Goal: Task Accomplishment & Management: Manage account settings

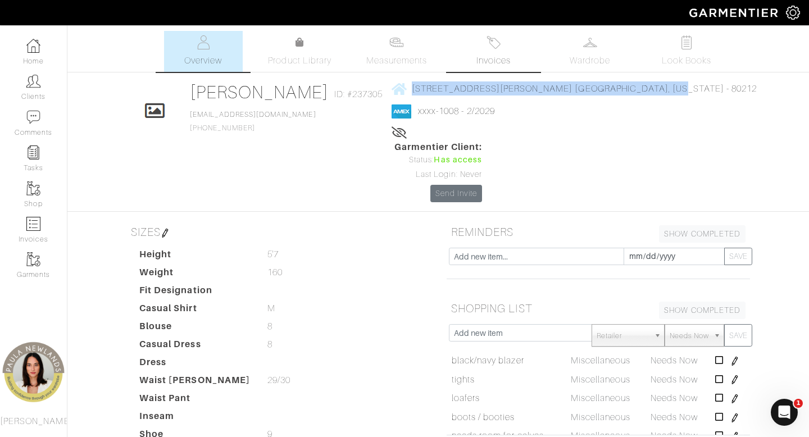
click at [498, 53] on link "Invoices" at bounding box center [493, 51] width 79 height 41
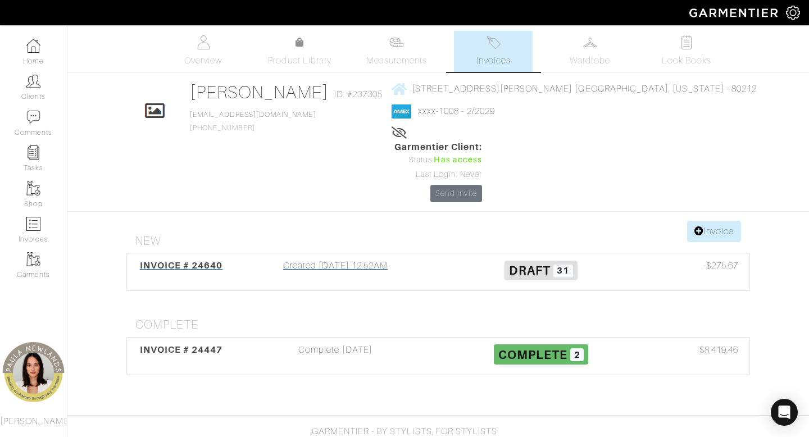
click at [378, 259] on div "Created 09/22/25 12:52AM" at bounding box center [336, 272] width 206 height 26
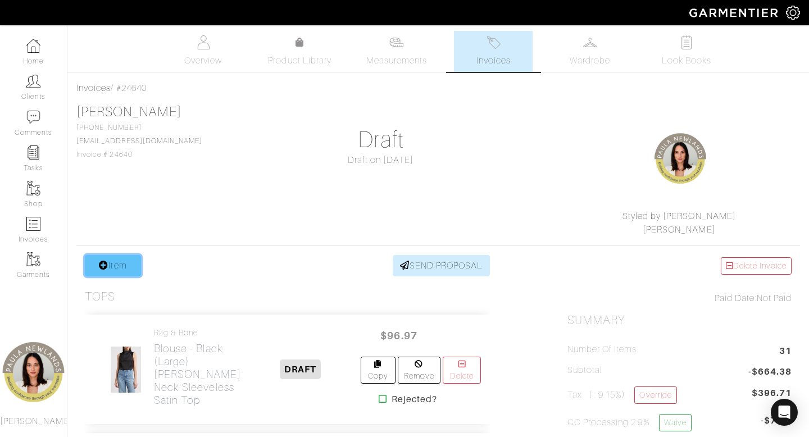
click at [130, 270] on link "Item" at bounding box center [113, 265] width 56 height 21
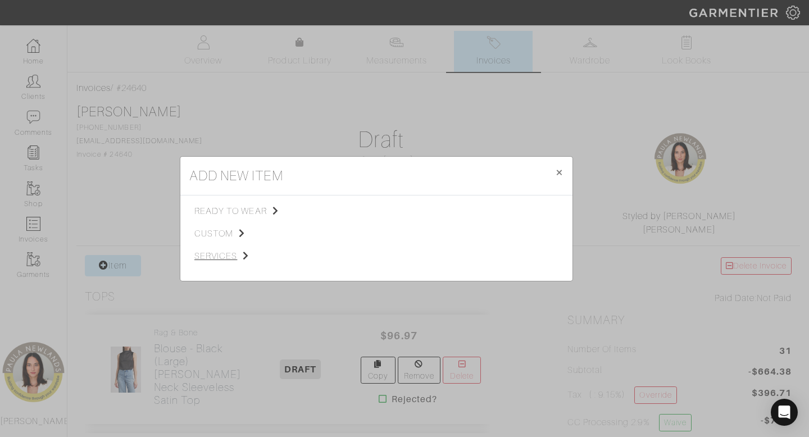
click at [217, 253] on span "services" at bounding box center [250, 255] width 113 height 13
click at [347, 225] on link "Tailoring" at bounding box center [340, 224] width 32 height 9
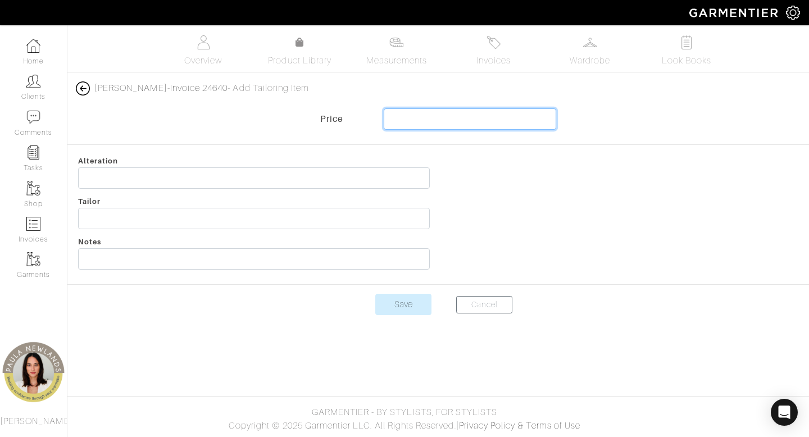
click at [534, 120] on input "text" at bounding box center [470, 118] width 173 height 21
type input "42.00"
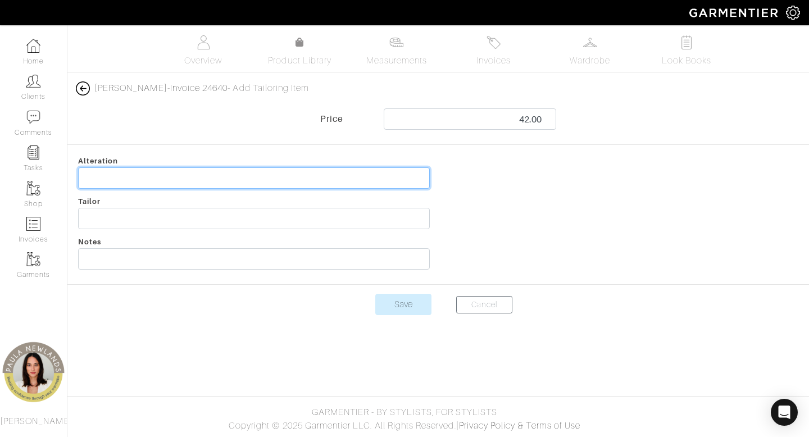
click at [381, 176] on input "text" at bounding box center [254, 177] width 352 height 21
type input "shorten VB pants"
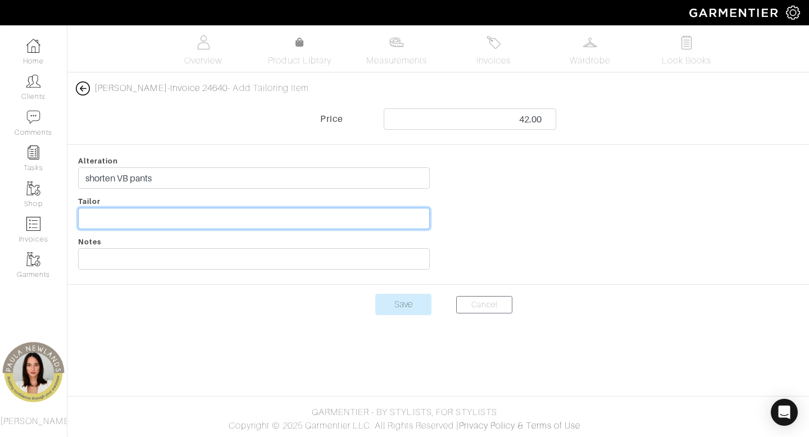
click at [394, 216] on input "text" at bounding box center [254, 218] width 352 height 21
type input "olga a"
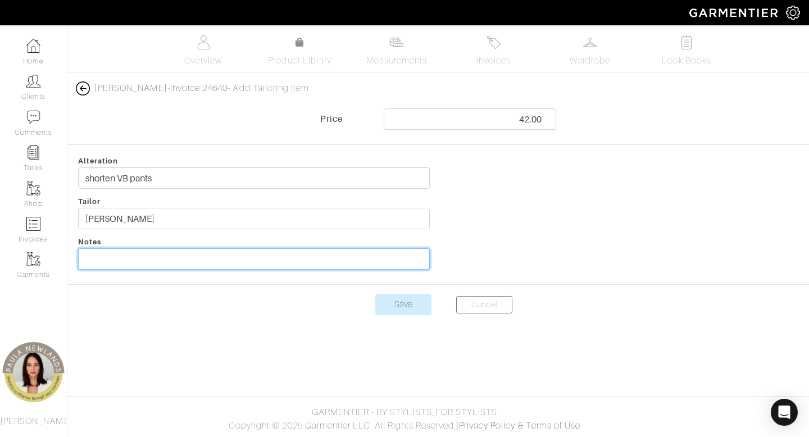
click at [376, 258] on input "text" at bounding box center [254, 258] width 352 height 21
type input "ship to client"
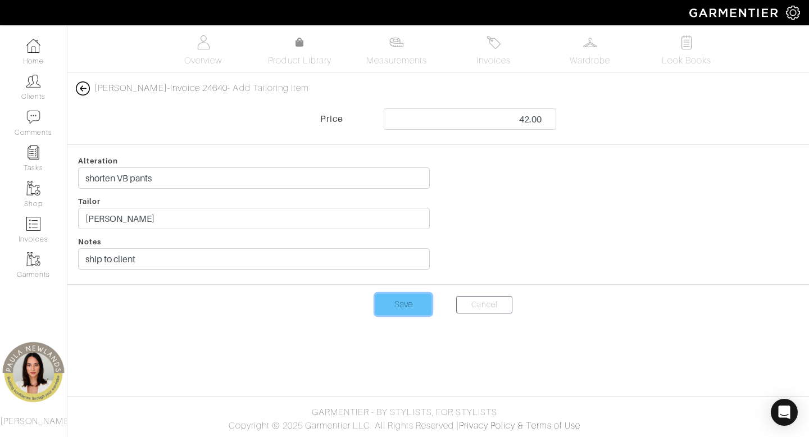
click at [403, 307] on input "Save" at bounding box center [403, 304] width 56 height 21
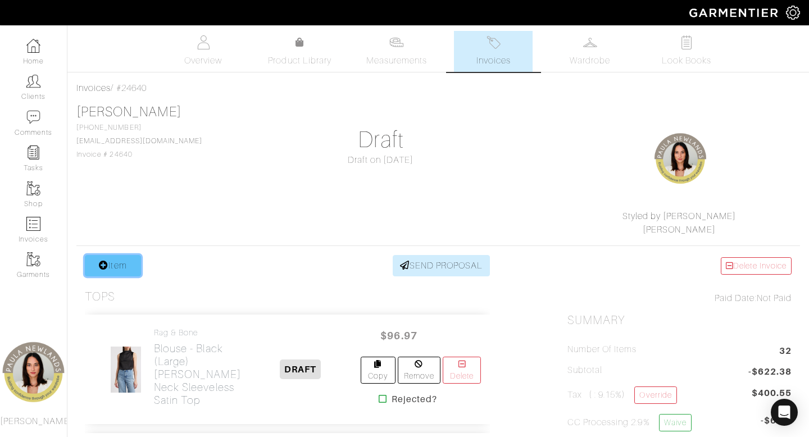
click at [109, 265] on link "Item" at bounding box center [113, 265] width 56 height 21
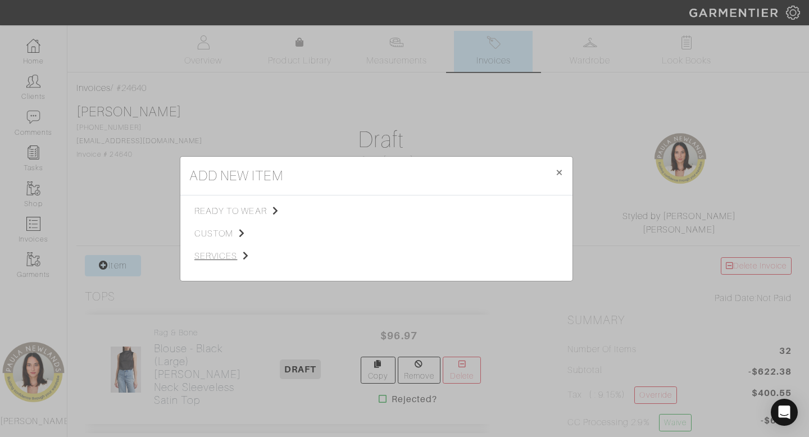
click at [222, 254] on span "services" at bounding box center [250, 255] width 113 height 13
click at [339, 224] on link "Tailoring" at bounding box center [340, 224] width 32 height 9
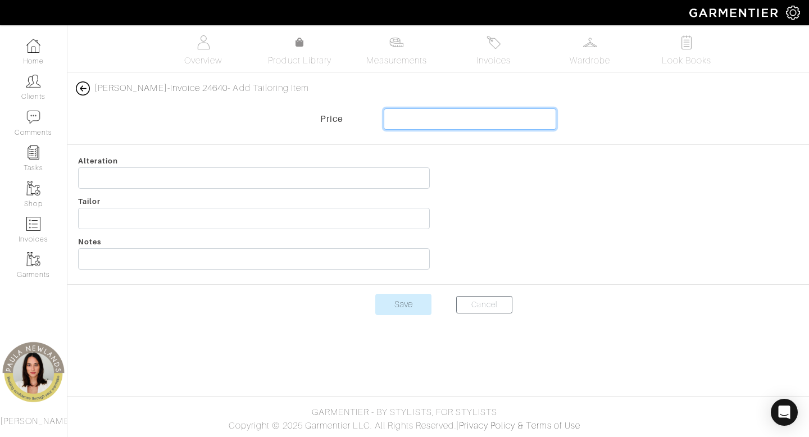
click at [511, 116] on input "text" at bounding box center [470, 118] width 173 height 21
type input "15.00"
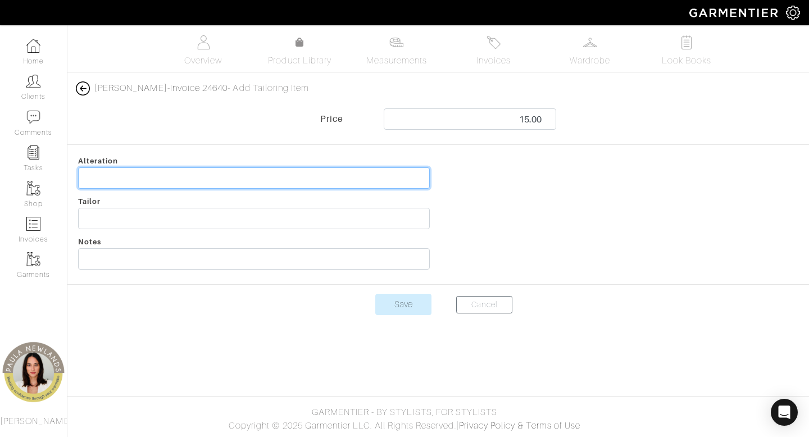
click at [300, 183] on input "text" at bounding box center [254, 177] width 352 height 21
type input "move hook and eye on dress"
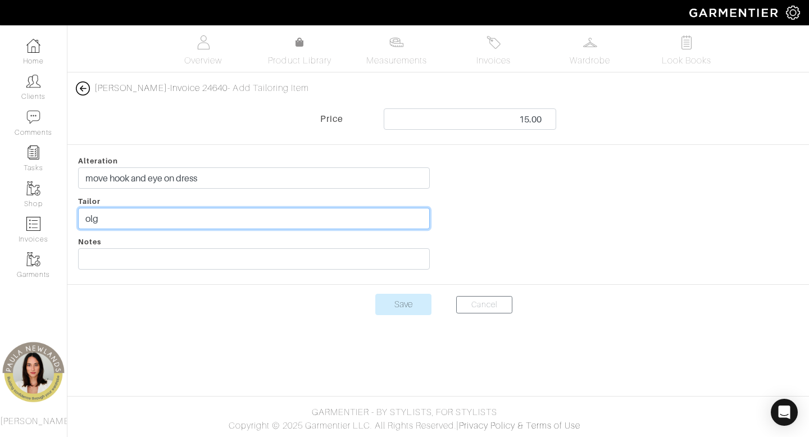
type input "[PERSON_NAME]"
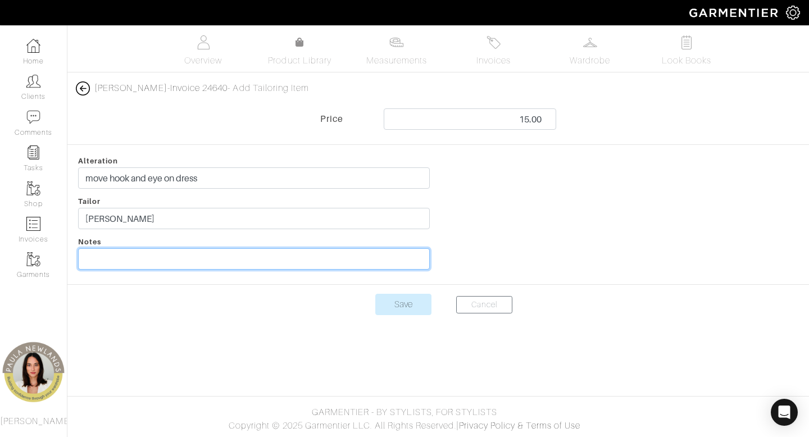
click at [184, 262] on input "text" at bounding box center [254, 258] width 352 height 21
type input "ship to client"
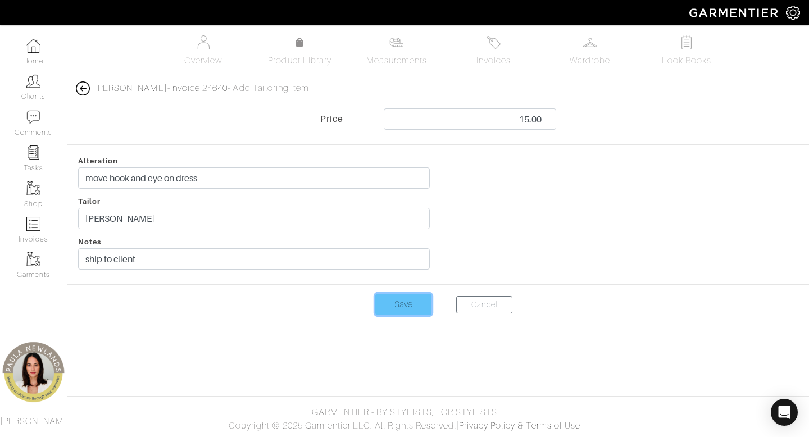
click at [402, 308] on input "Save" at bounding box center [403, 304] width 56 height 21
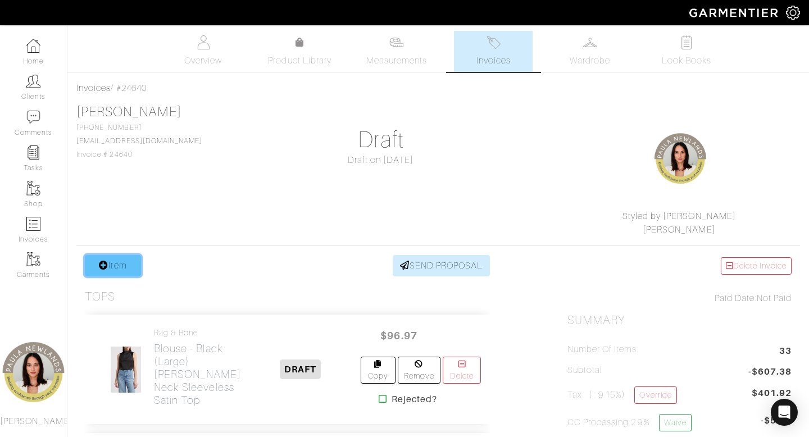
click at [98, 275] on link "Item" at bounding box center [113, 265] width 56 height 21
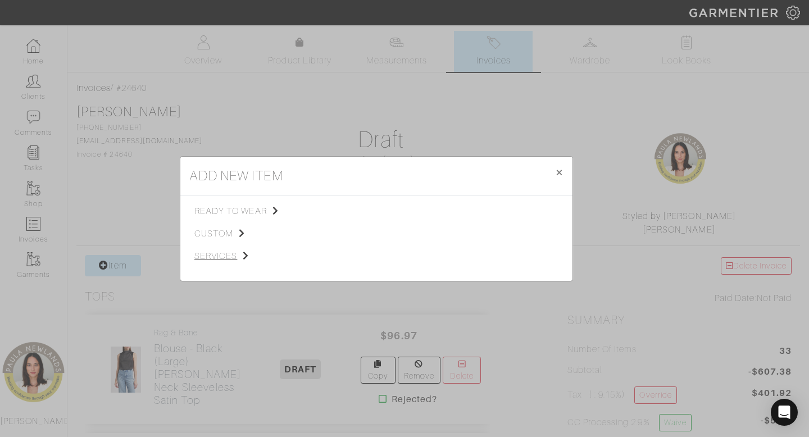
click at [231, 256] on span "services" at bounding box center [250, 255] width 113 height 13
click at [334, 224] on link "Tailoring" at bounding box center [340, 224] width 32 height 9
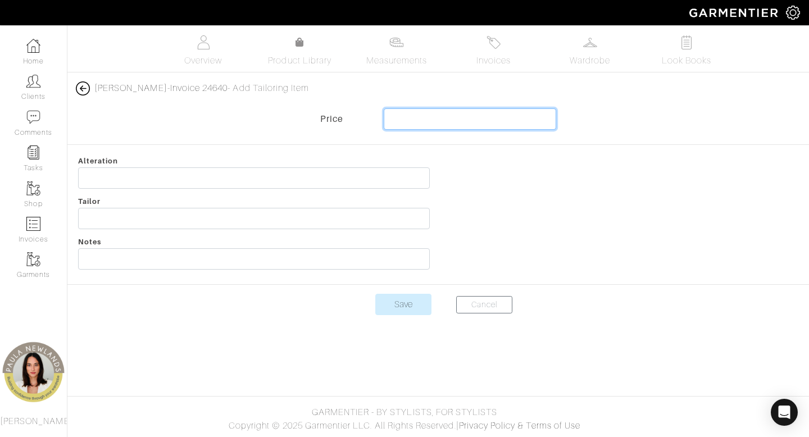
click at [497, 122] on input "text" at bounding box center [470, 118] width 173 height 21
type input "31.00"
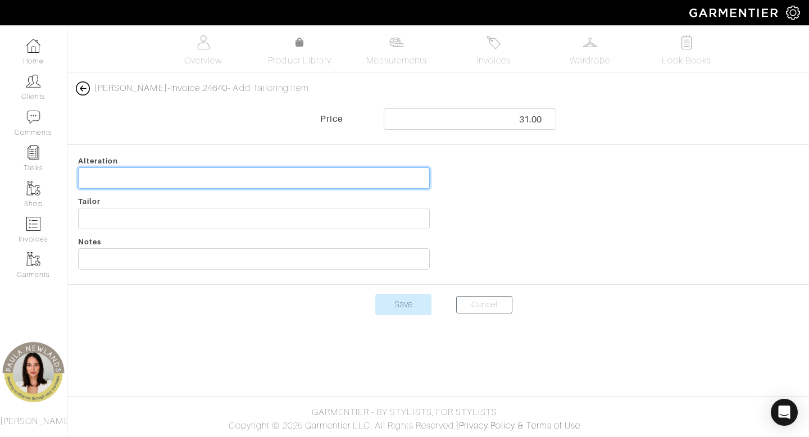
click at [322, 181] on input "text" at bounding box center [254, 177] width 352 height 21
type input "shorten rails jeans"
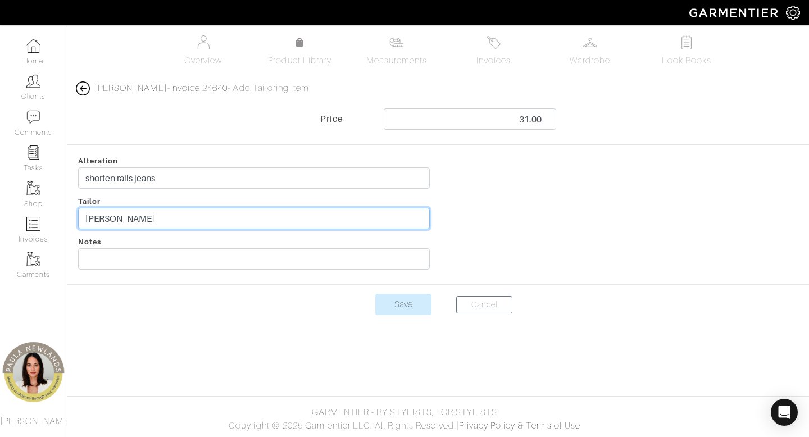
type input "[PERSON_NAME]"
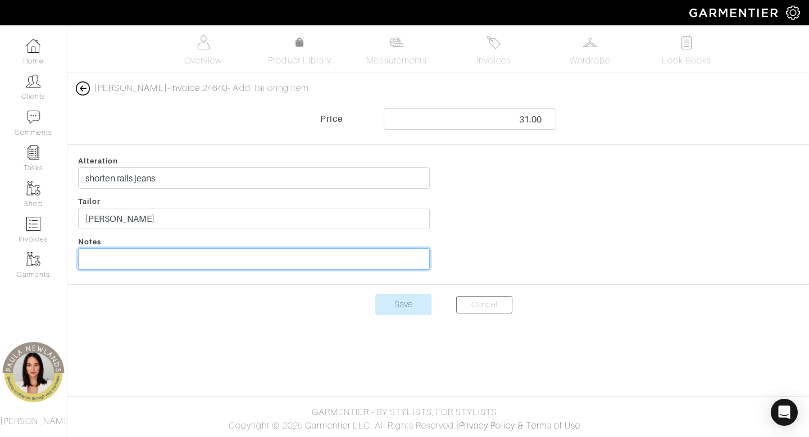
click at [164, 261] on input "text" at bounding box center [254, 258] width 352 height 21
type input "ship to client"
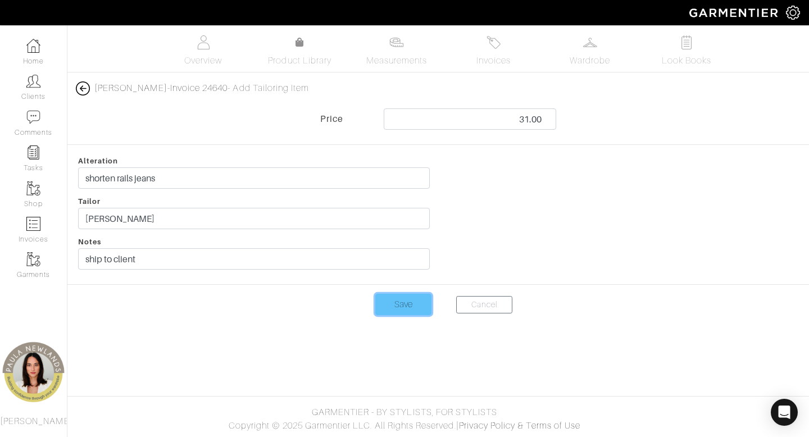
click at [419, 304] on input "Save" at bounding box center [403, 304] width 56 height 21
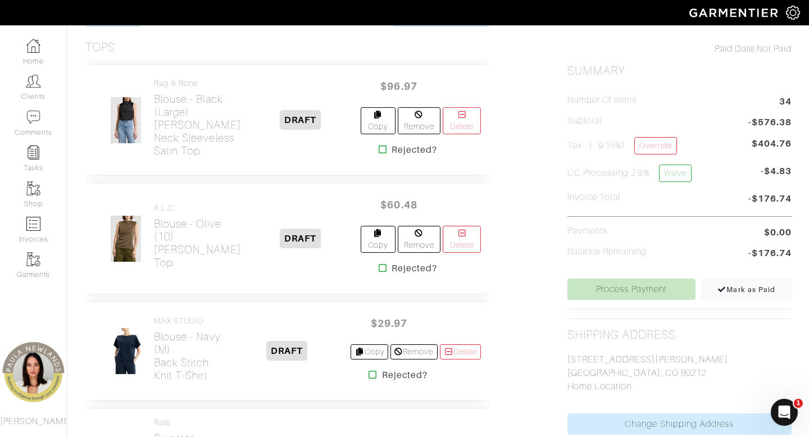
scroll to position [251, 0]
click at [748, 289] on span "Mark as Paid" at bounding box center [746, 288] width 58 height 8
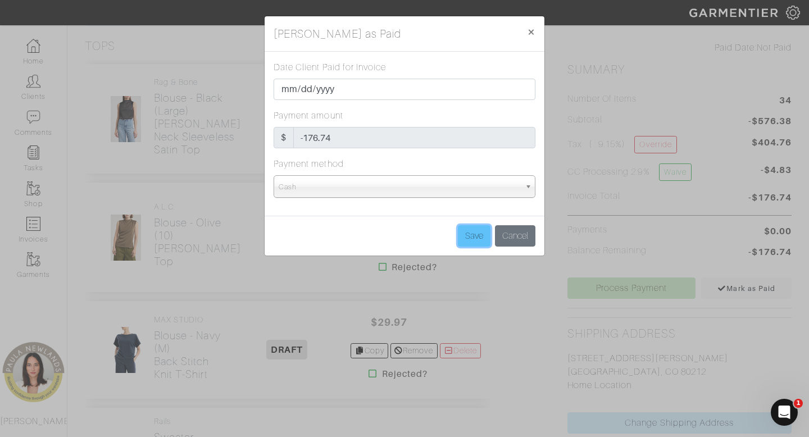
click at [472, 237] on input "Save" at bounding box center [474, 235] width 33 height 21
type input "Save"
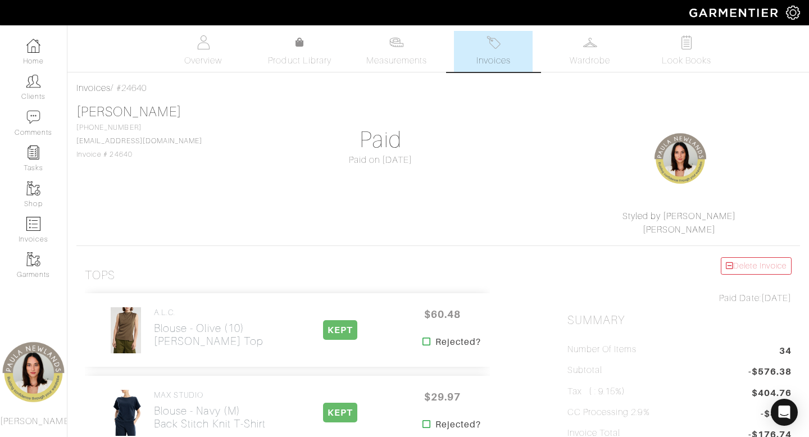
click at [500, 48] on img at bounding box center [493, 42] width 14 height 14
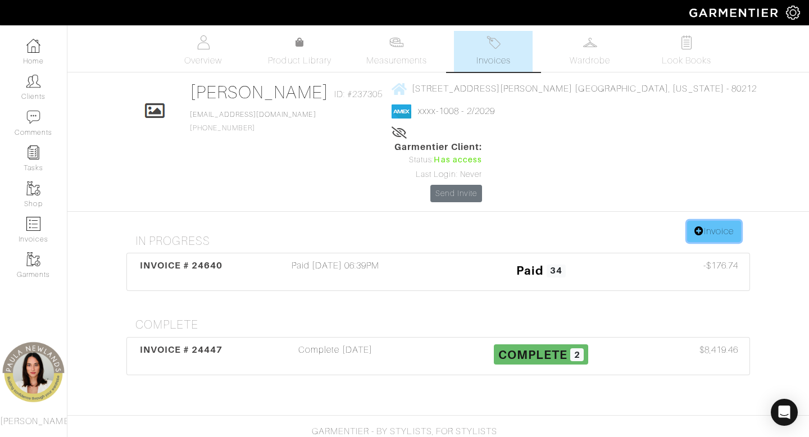
click at [706, 221] on link "Invoice" at bounding box center [714, 231] width 54 height 21
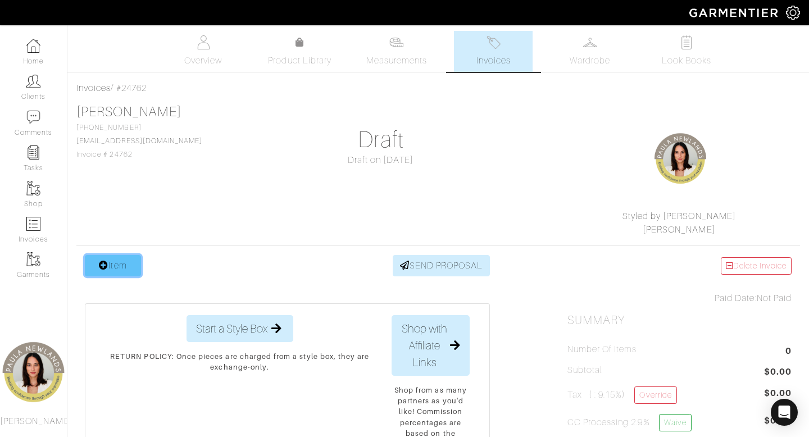
click at [120, 267] on link "Item" at bounding box center [113, 265] width 56 height 21
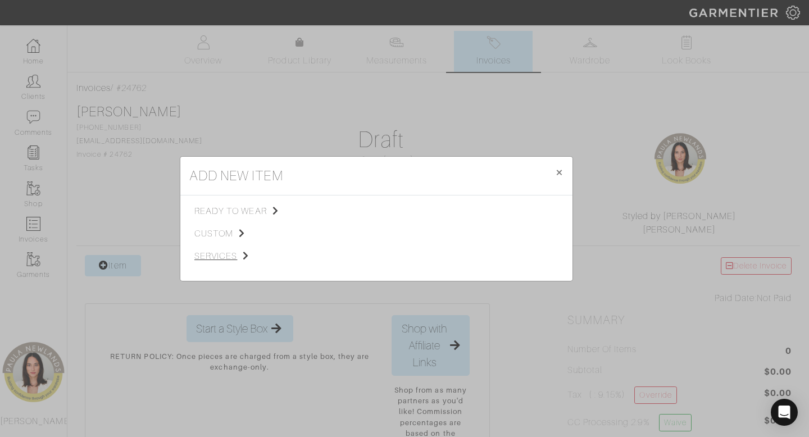
click at [239, 252] on span "services" at bounding box center [250, 255] width 113 height 13
click at [387, 254] on div "Miscellaneous" at bounding box center [376, 255] width 104 height 12
click at [367, 257] on link "Miscellaneous" at bounding box center [350, 254] width 53 height 9
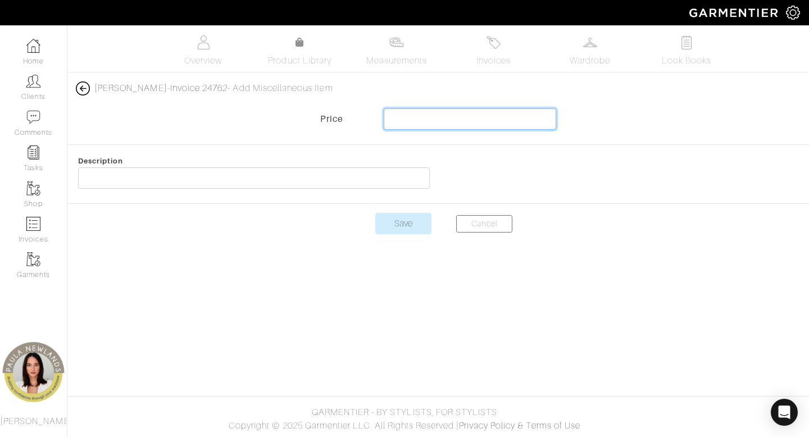
click at [518, 120] on input "text" at bounding box center [470, 118] width 173 height 21
type input "-176.74"
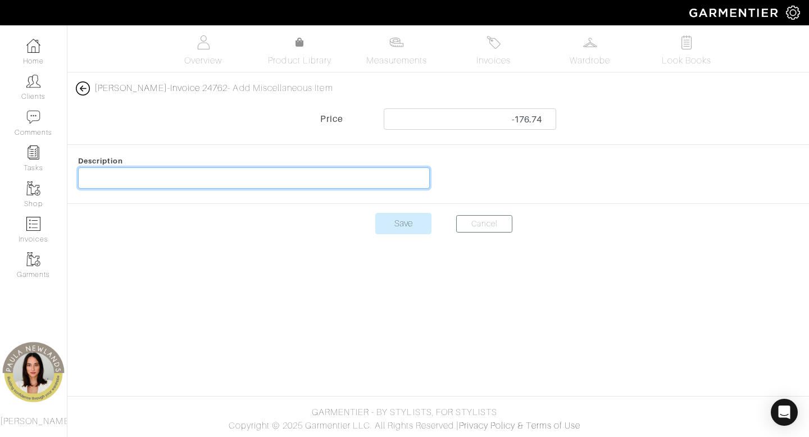
click at [377, 180] on input "text" at bounding box center [254, 177] width 352 height 21
type input "credit from previous invoice"
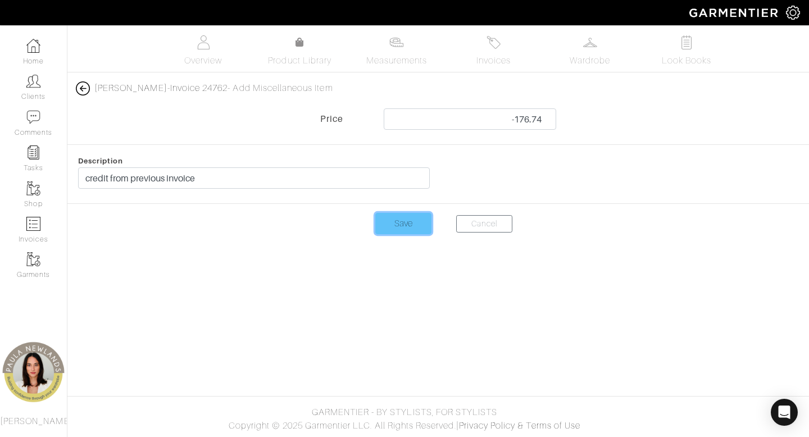
click at [407, 222] on input "Save" at bounding box center [403, 223] width 56 height 21
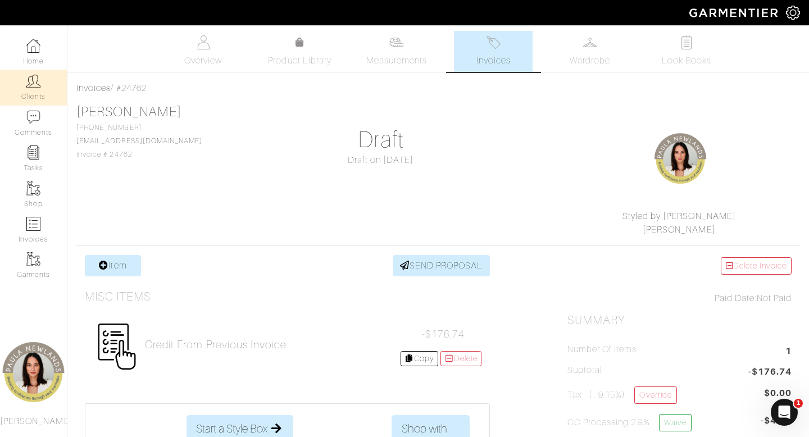
click at [38, 88] on link "Clients" at bounding box center [33, 87] width 67 height 35
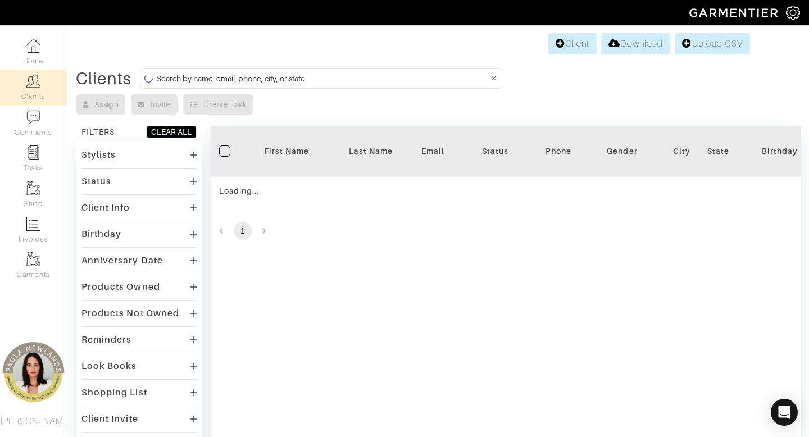
click at [347, 85] on input at bounding box center [323, 78] width 332 height 14
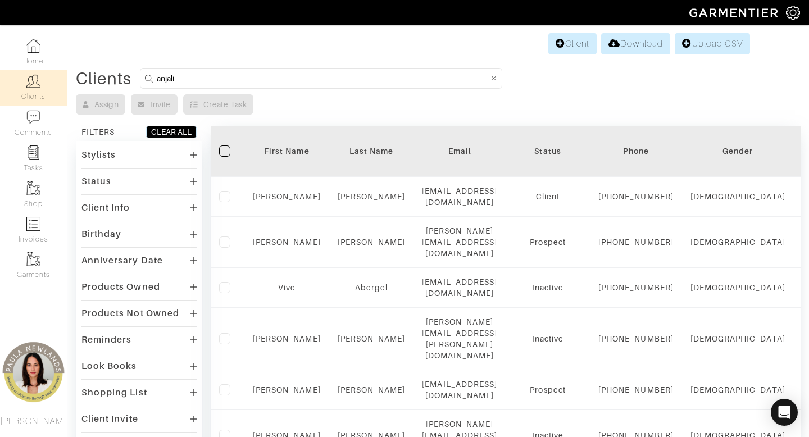
type input "anjali"
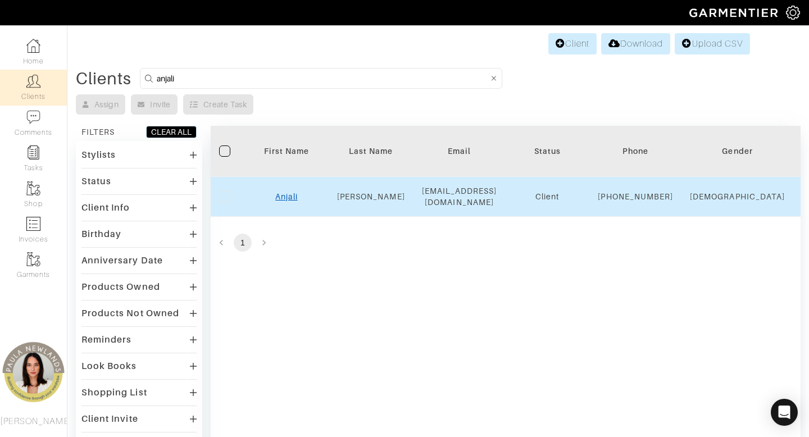
click at [285, 201] on link "Anjali" at bounding box center [286, 196] width 22 height 9
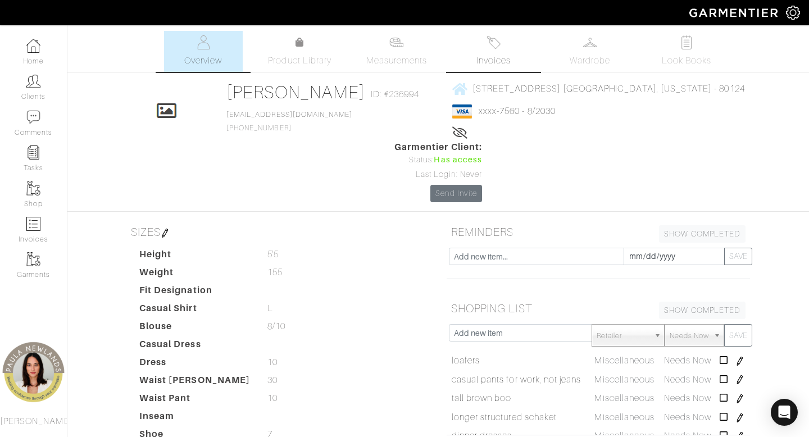
click at [489, 59] on span "Invoices" at bounding box center [493, 60] width 34 height 13
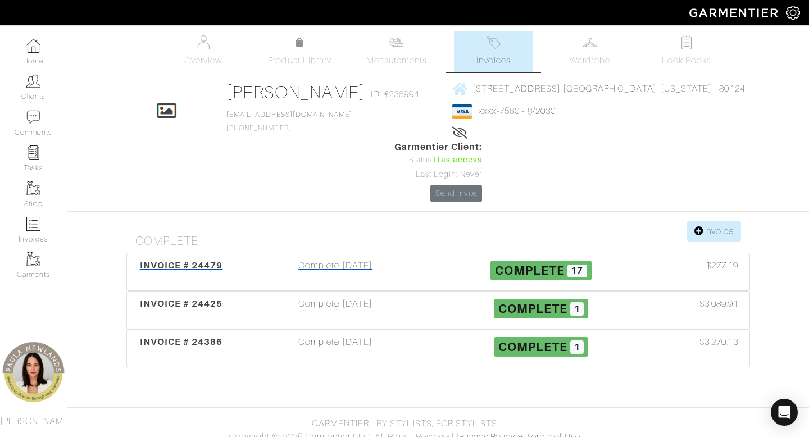
click at [367, 259] on div "Complete [DATE]" at bounding box center [336, 272] width 206 height 26
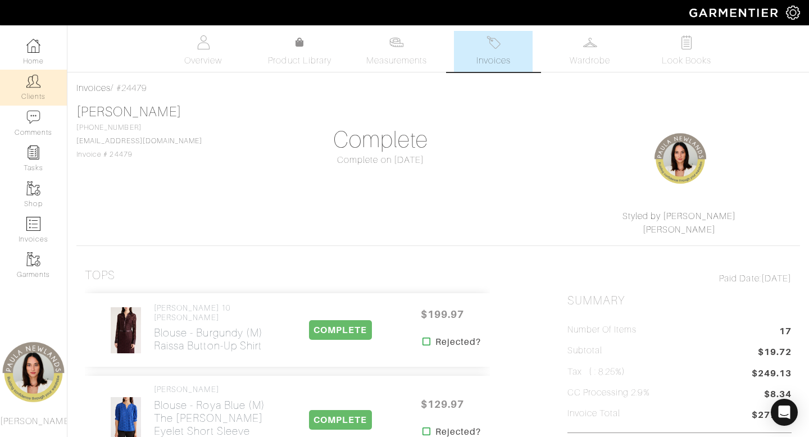
click at [37, 88] on img at bounding box center [33, 81] width 14 height 14
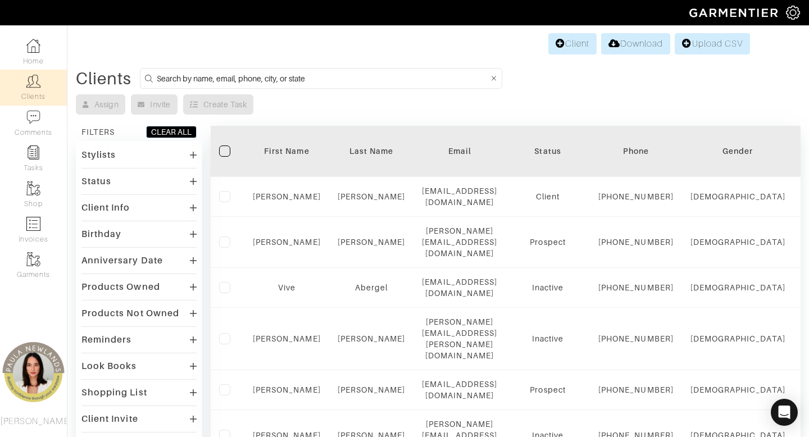
click at [311, 80] on input at bounding box center [323, 78] width 332 height 14
type input "steohen"
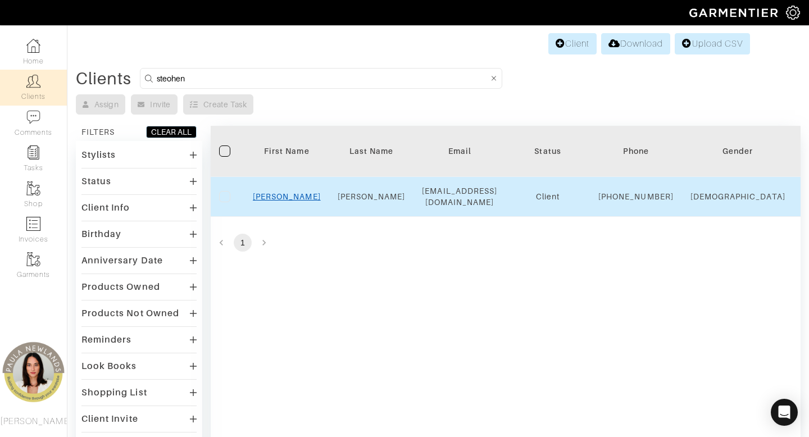
click at [295, 201] on link "[PERSON_NAME]" at bounding box center [287, 196] width 68 height 9
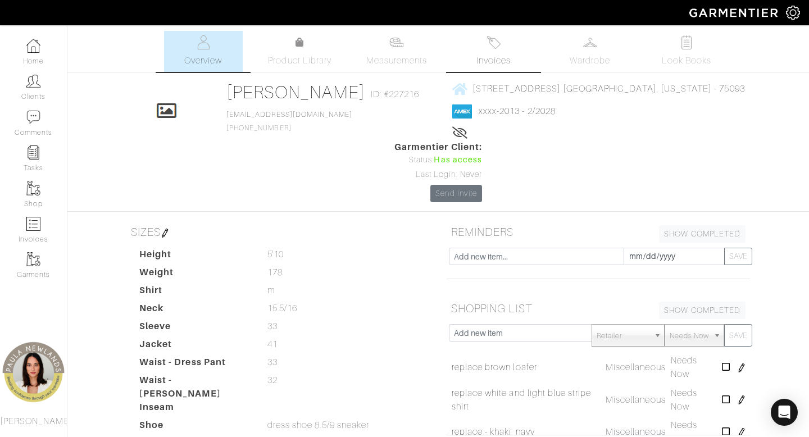
click at [502, 47] on link "Invoices" at bounding box center [493, 51] width 79 height 41
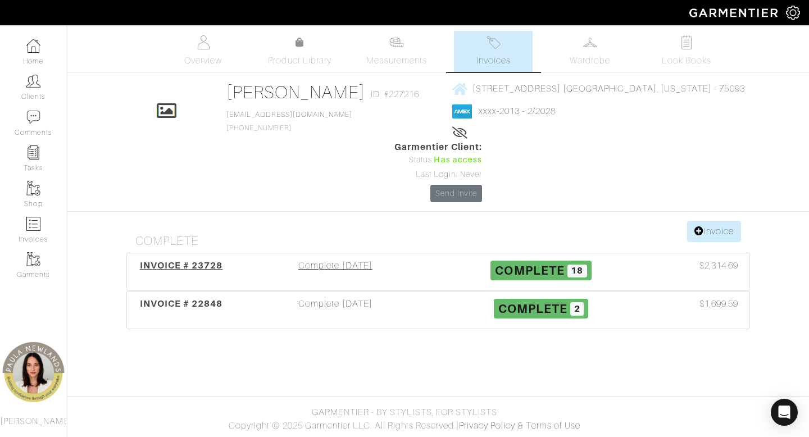
click at [198, 260] on span "INVOICE # 23728" at bounding box center [181, 265] width 83 height 11
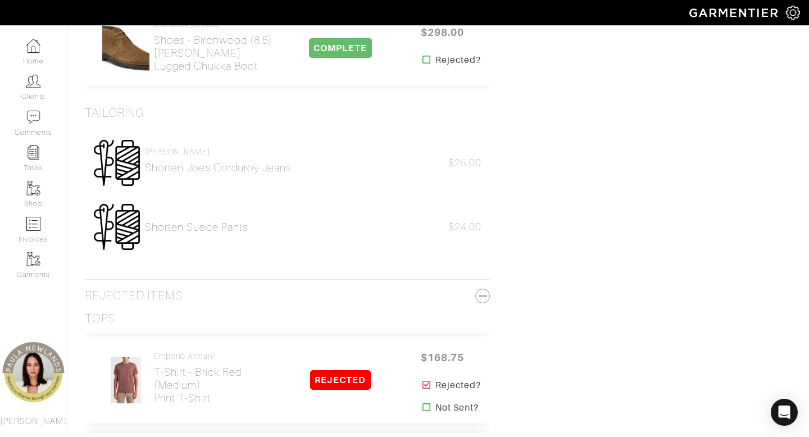
scroll to position [1843, 0]
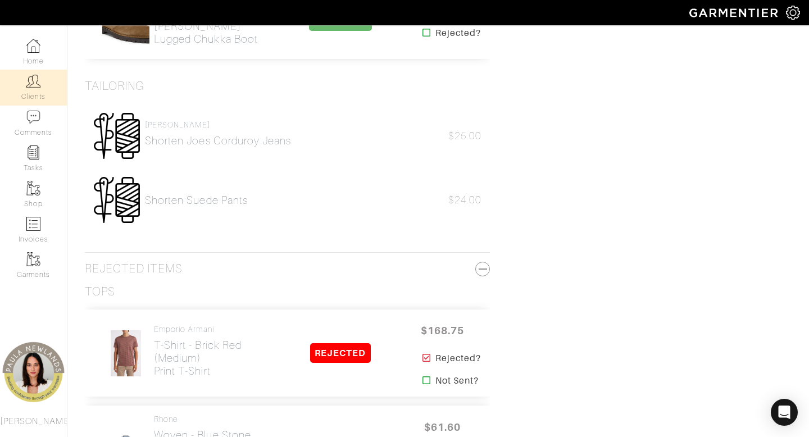
click at [26, 88] on link "Clients" at bounding box center [33, 87] width 67 height 35
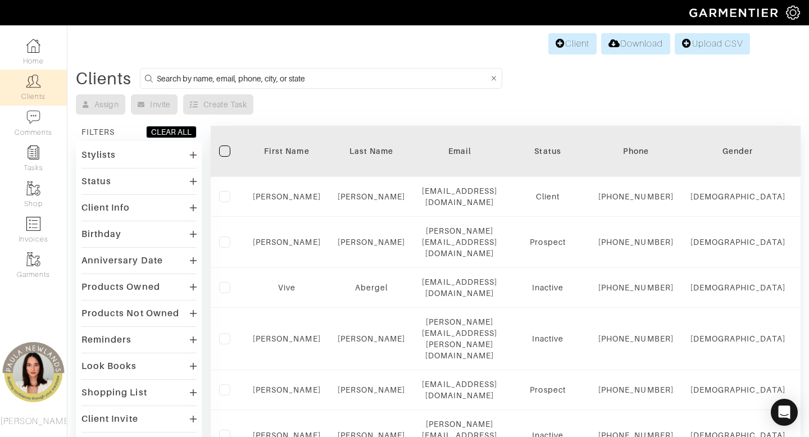
click at [313, 82] on input at bounding box center [323, 78] width 332 height 14
type input "[PERSON_NAME]"
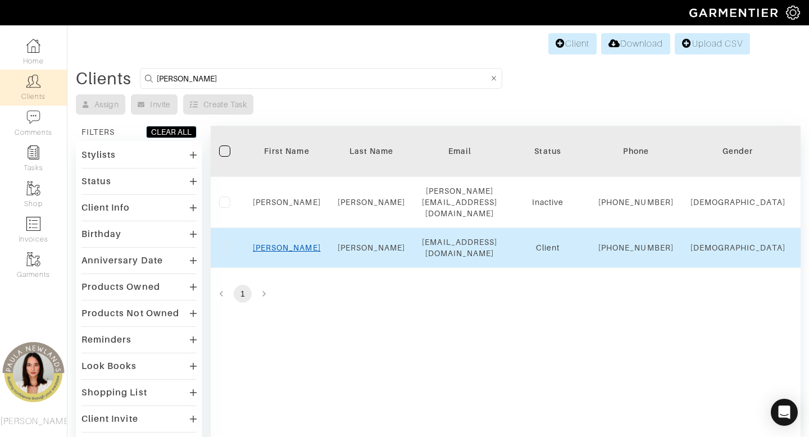
click at [289, 250] on link "[PERSON_NAME]" at bounding box center [287, 247] width 68 height 9
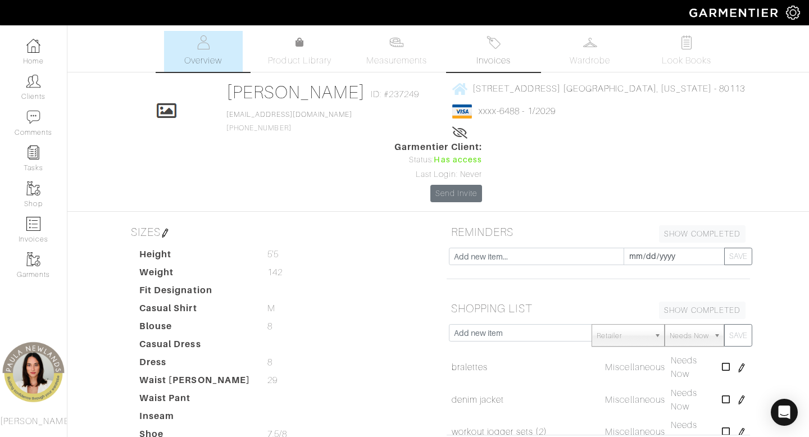
click at [497, 49] on img at bounding box center [493, 42] width 14 height 14
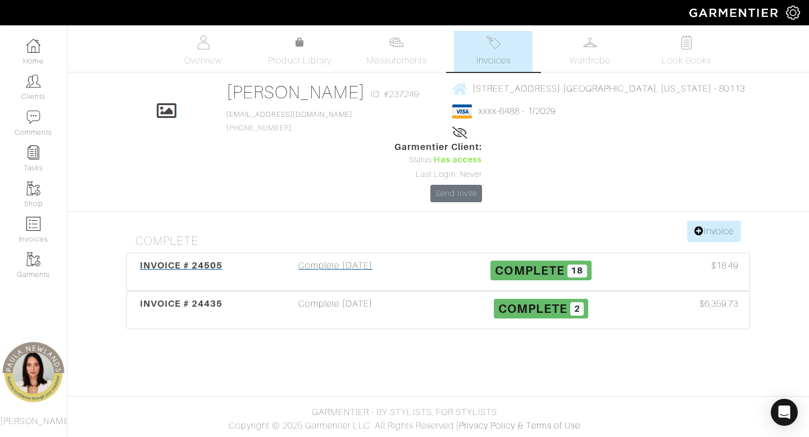
click at [337, 259] on div "Complete [DATE]" at bounding box center [336, 272] width 206 height 26
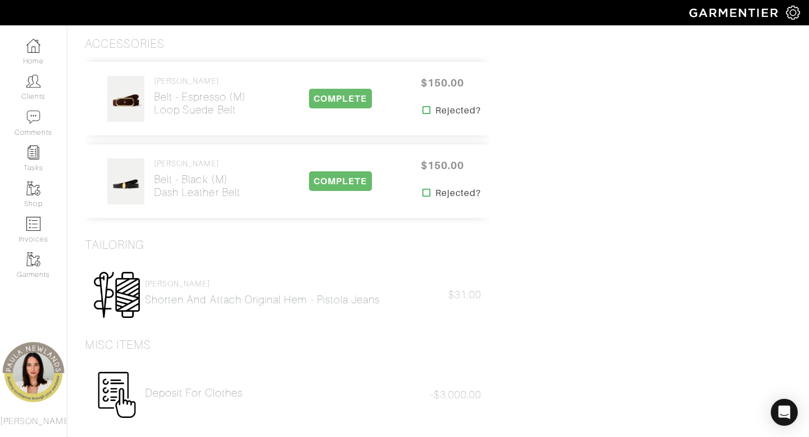
scroll to position [1743, 0]
click at [359, 339] on div "Misc Items" at bounding box center [287, 346] width 405 height 14
